Goal: Information Seeking & Learning: Learn about a topic

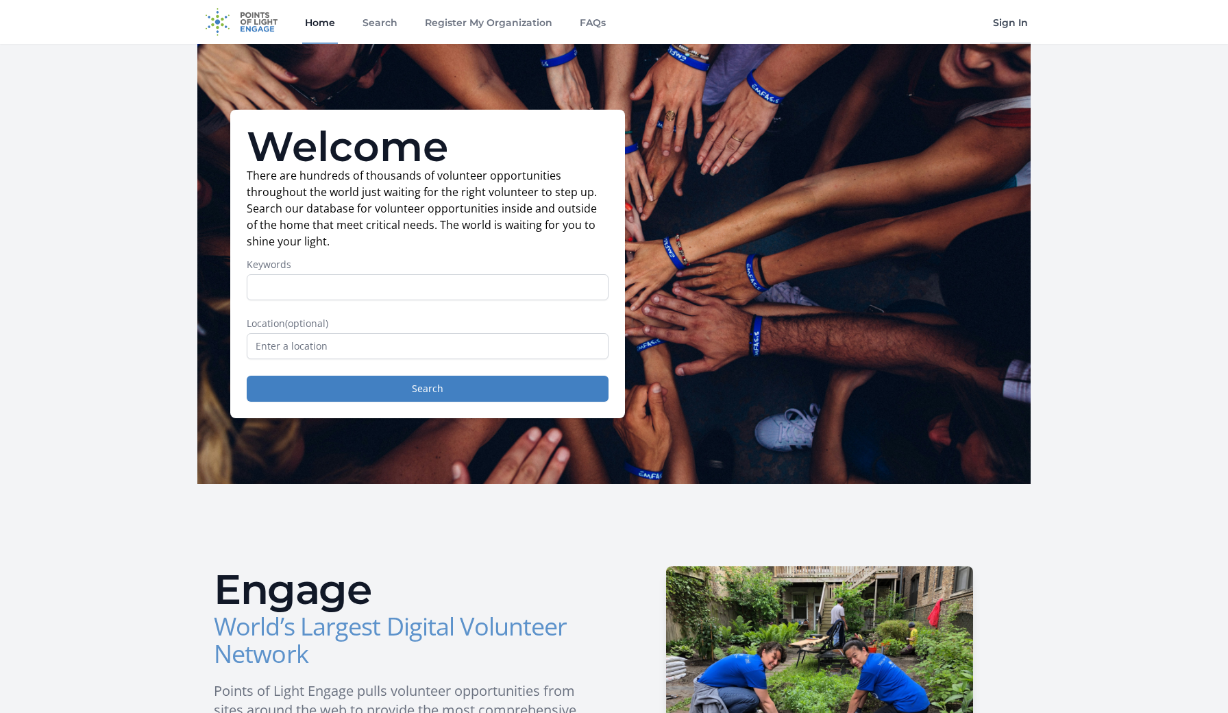
click at [1014, 22] on link "Sign In" at bounding box center [1010, 22] width 40 height 44
click at [321, 19] on link "Home" at bounding box center [320, 22] width 36 height 44
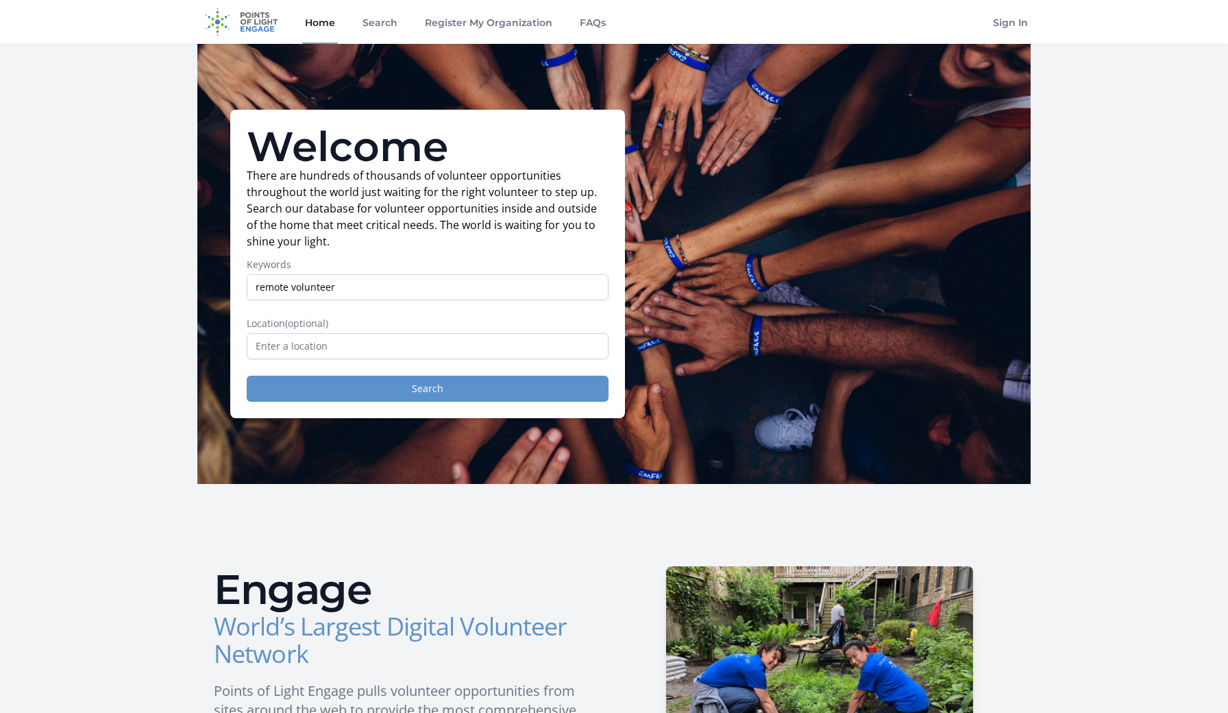
type input "remote volunteer"
click at [563, 380] on button "Search" at bounding box center [428, 389] width 362 height 26
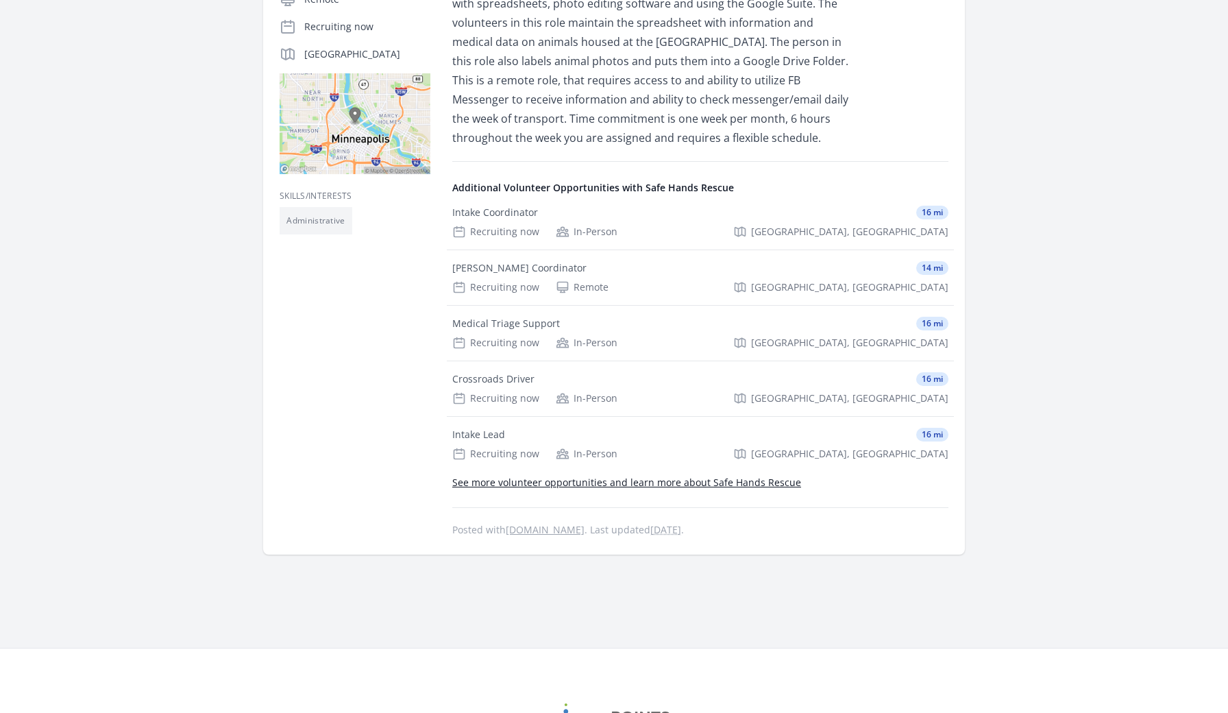
scroll to position [317, 0]
